Goal: Transaction & Acquisition: Purchase product/service

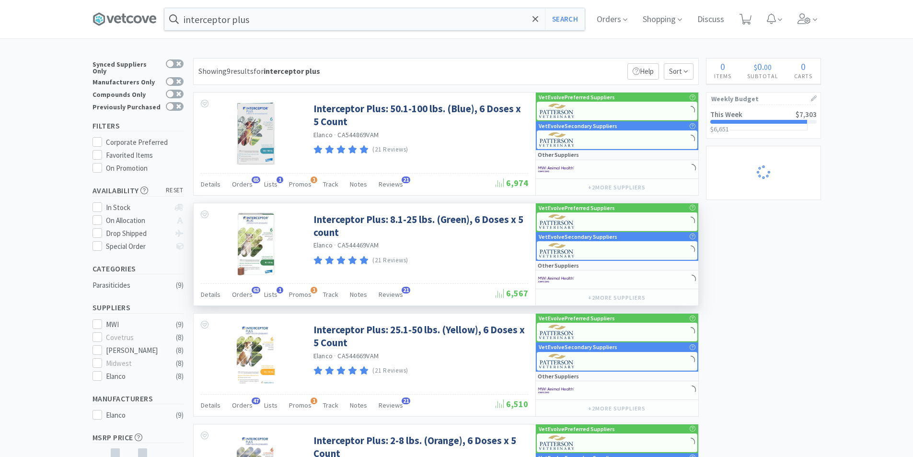
select select "2"
select select "1"
select select "2"
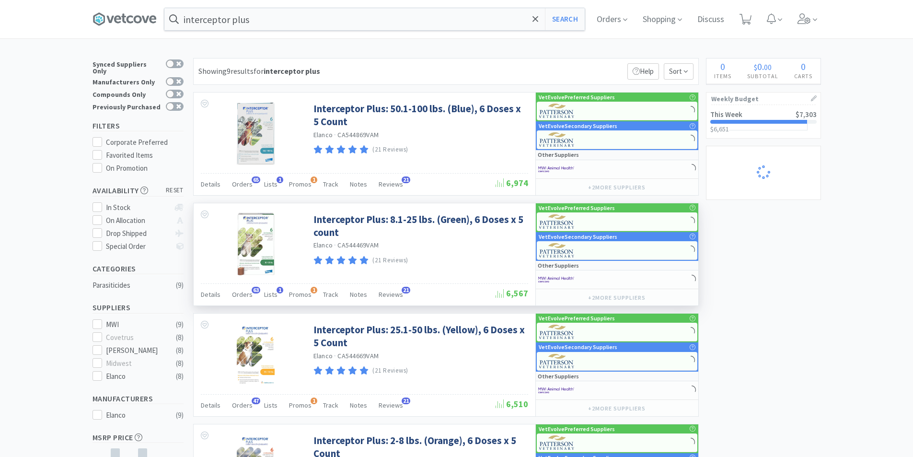
select select "3"
select select "2"
select select "1"
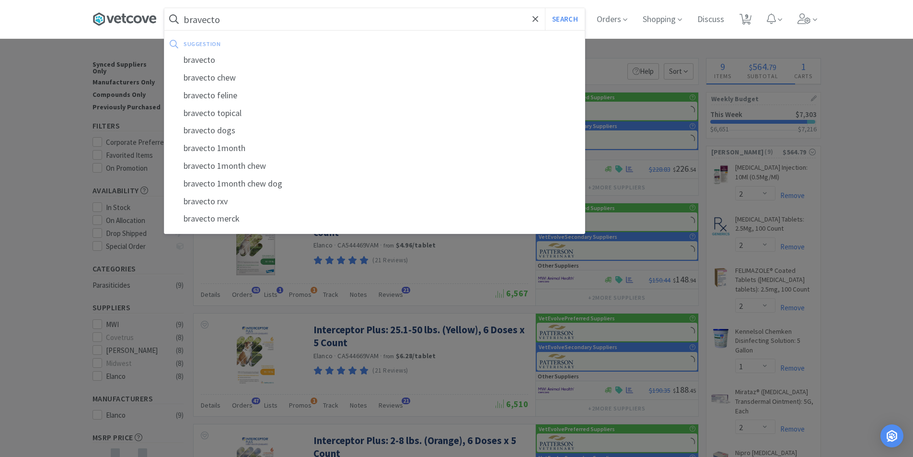
type input "bravecto"
click at [545, 8] on button "Search" at bounding box center [565, 19] width 40 height 22
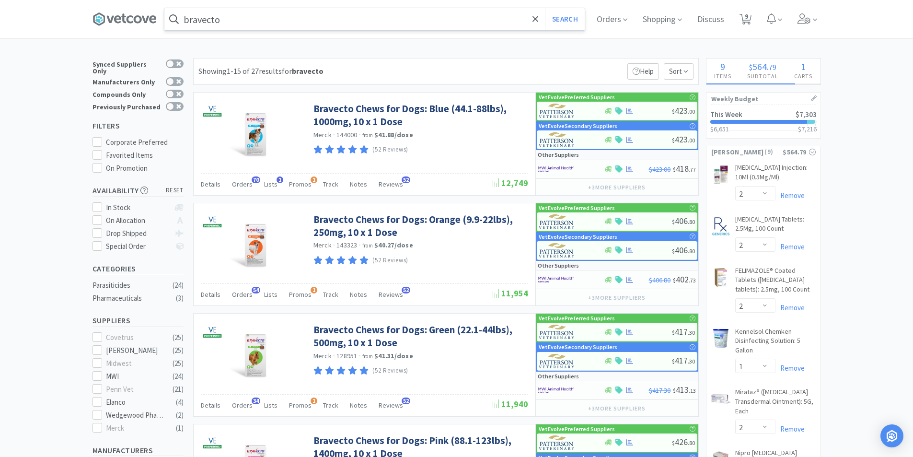
click at [309, 15] on input "bravecto" at bounding box center [374, 19] width 420 height 22
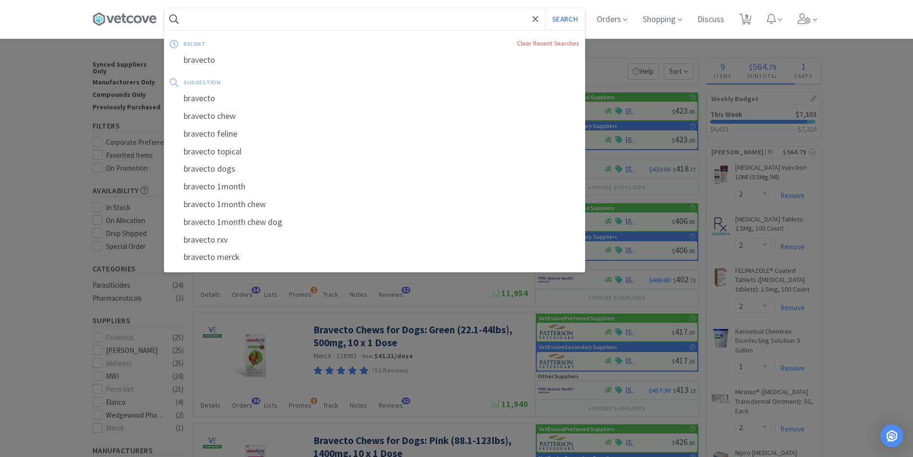
select select "1"
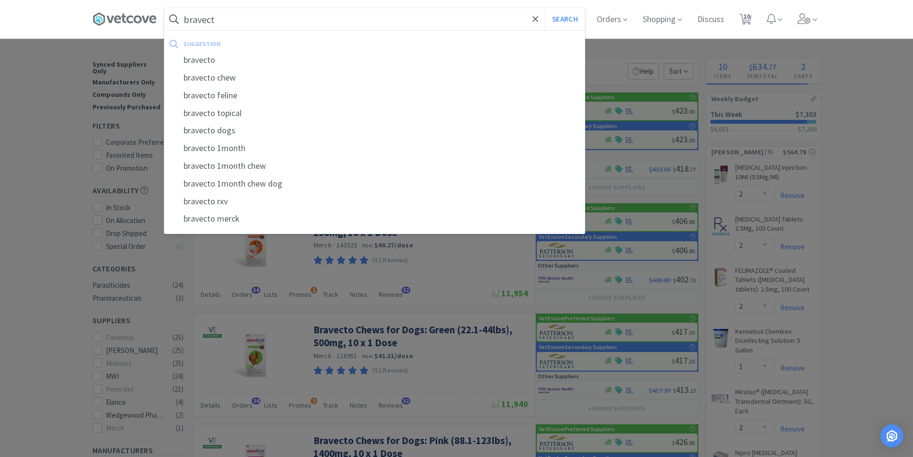
type input "bravecto"
select select "2"
select select "200"
select select "5"
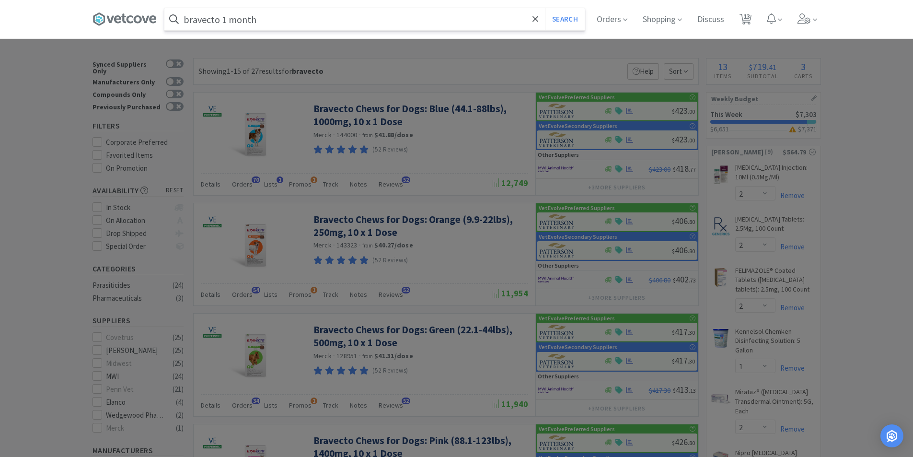
type input "bravecto 1 month"
click at [545, 8] on button "Search" at bounding box center [565, 19] width 40 height 22
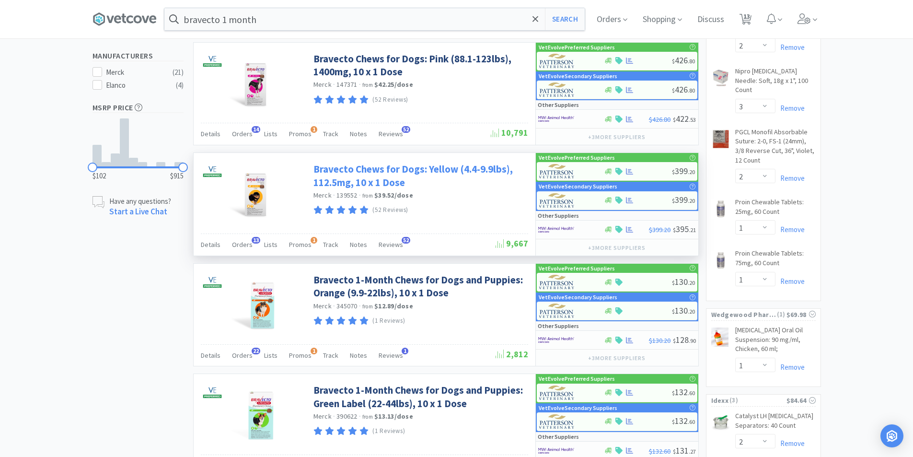
scroll to position [384, 0]
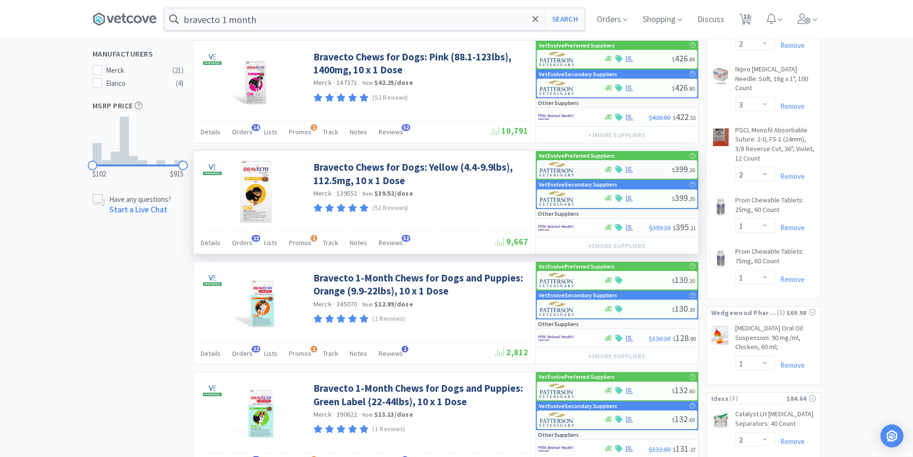
click at [594, 170] on div at bounding box center [571, 169] width 65 height 16
select select "1"
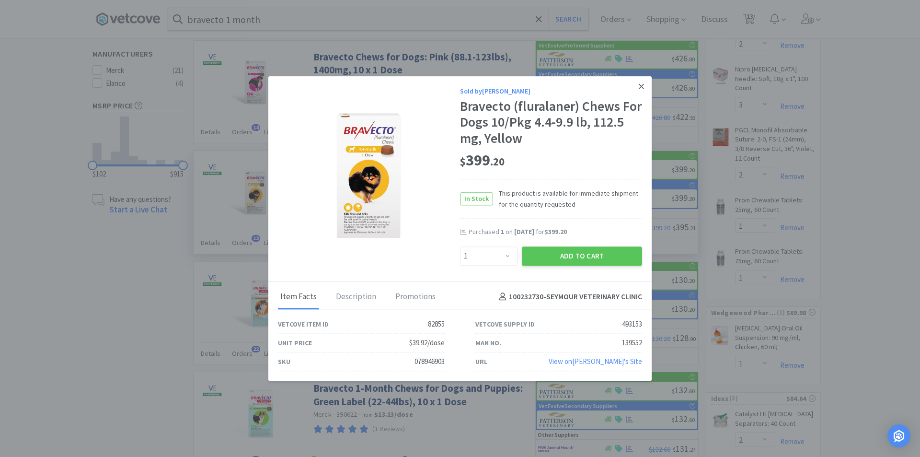
click at [641, 88] on icon at bounding box center [641, 85] width 5 height 5
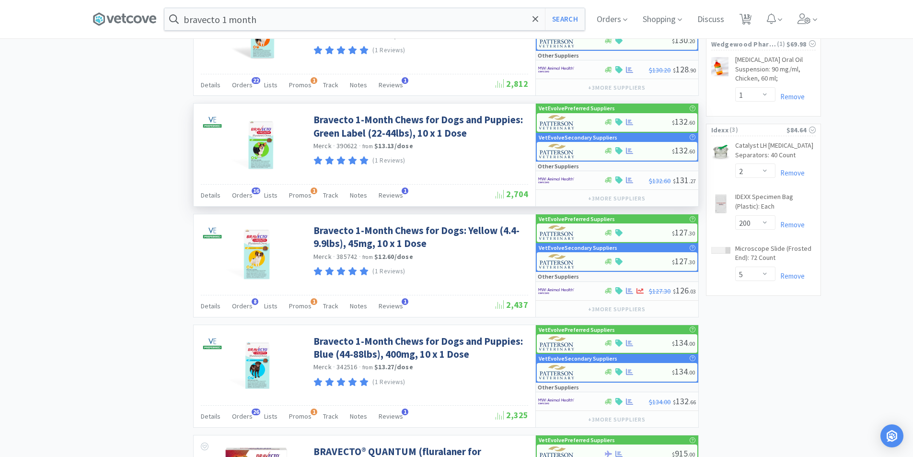
scroll to position [671, 0]
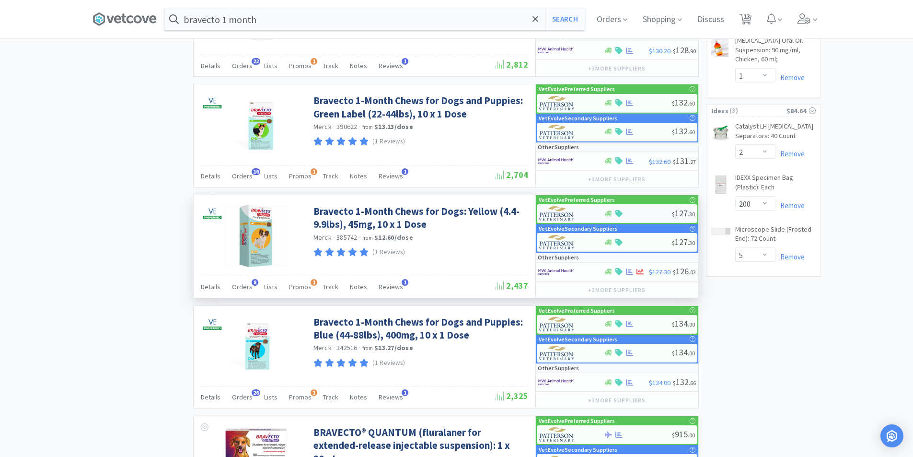
click at [569, 211] on img at bounding box center [557, 213] width 36 height 14
select select "1"
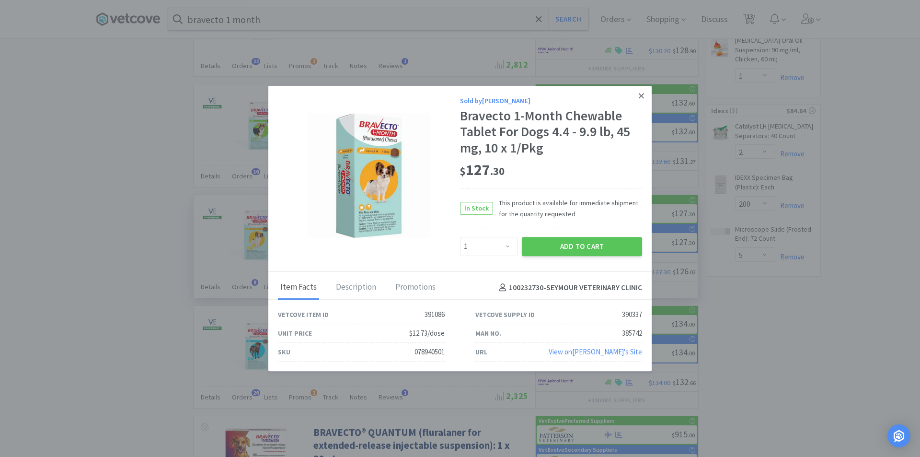
click at [640, 97] on icon at bounding box center [641, 95] width 5 height 5
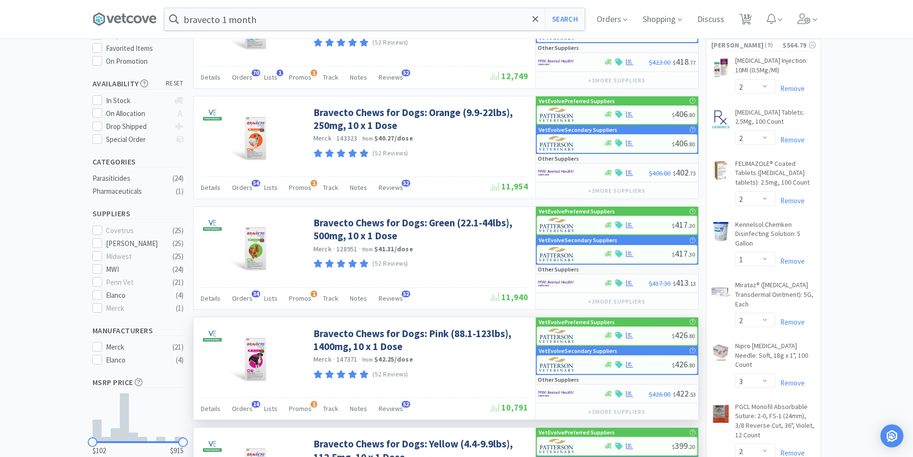
scroll to position [48, 0]
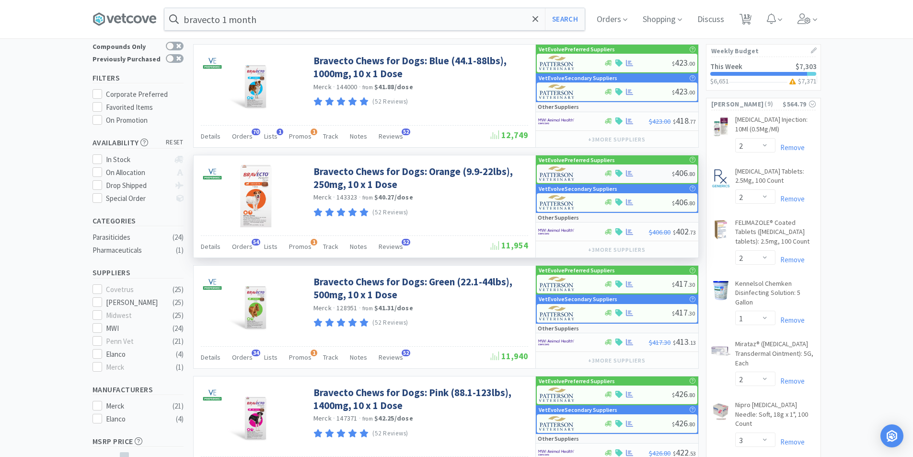
click at [554, 171] on img at bounding box center [557, 173] width 36 height 14
select select "1"
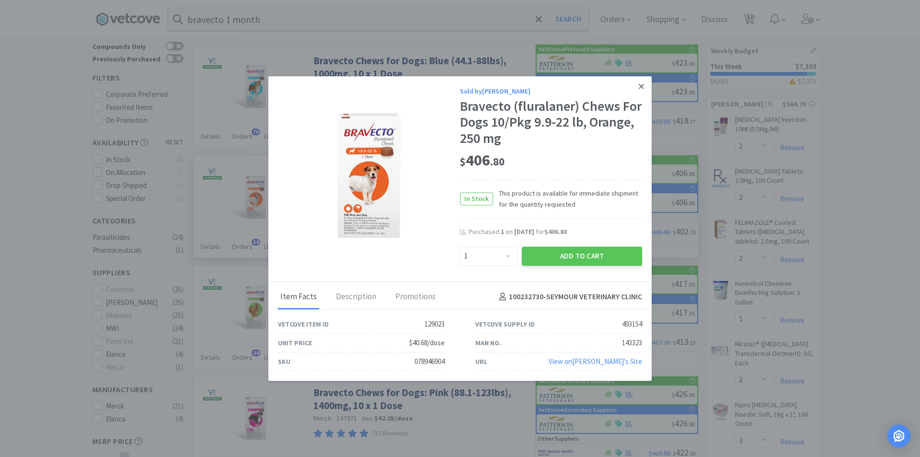
click at [636, 88] on link at bounding box center [641, 86] width 17 height 21
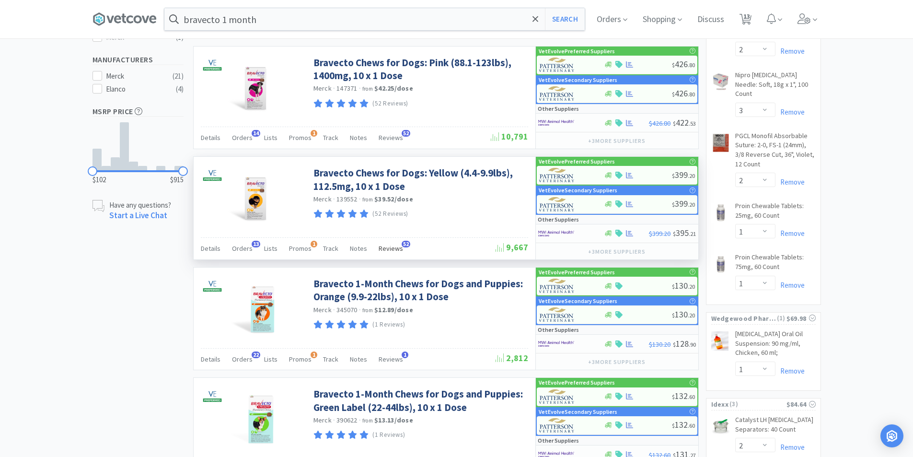
scroll to position [431, 0]
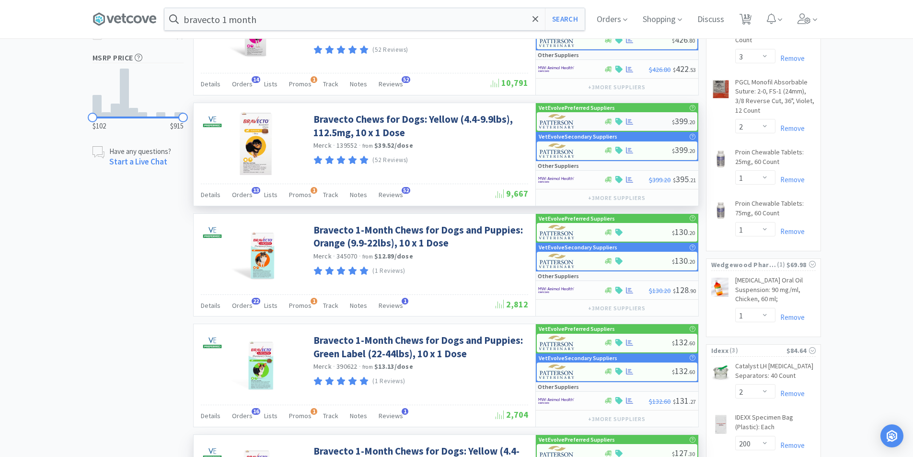
click at [585, 120] on div at bounding box center [565, 121] width 53 height 16
select select "1"
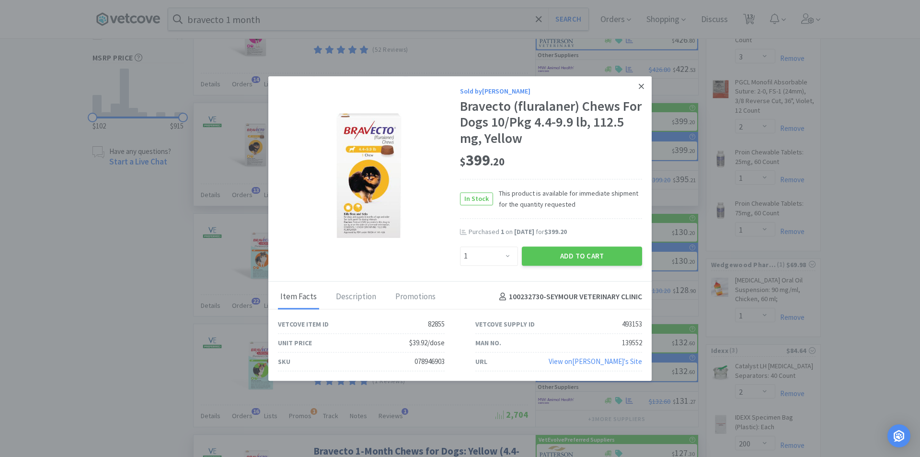
click at [644, 88] on icon at bounding box center [641, 86] width 5 height 9
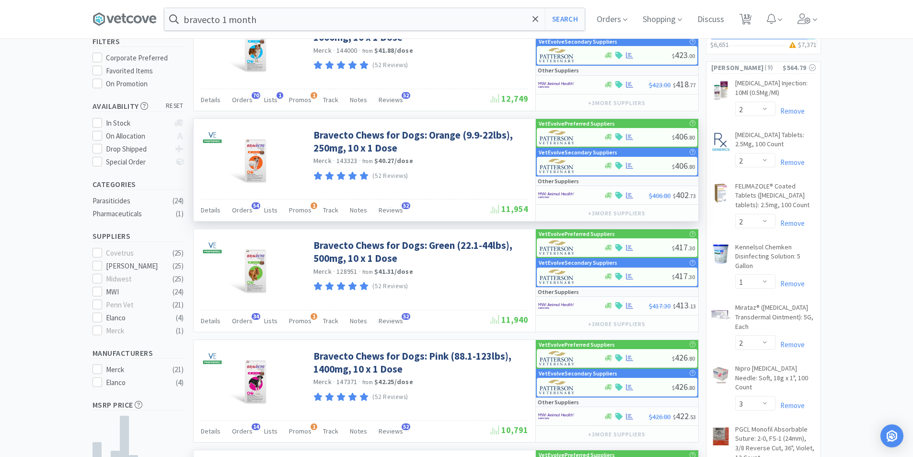
scroll to position [0, 0]
